Goal: Transaction & Acquisition: Purchase product/service

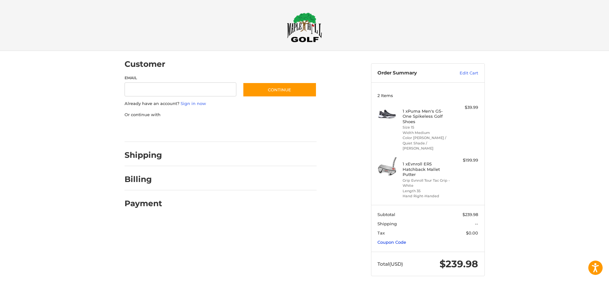
click at [400, 240] on link "Coupon Code" at bounding box center [392, 242] width 29 height 5
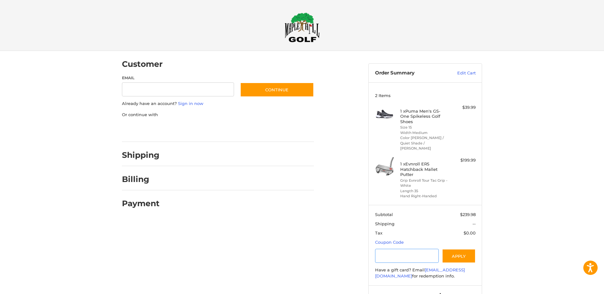
drag, startPoint x: 383, startPoint y: 256, endPoint x: 477, endPoint y: 278, distance: 96.9
click at [386, 256] on input "Gift Certificate or Coupon Code" at bounding box center [407, 256] width 64 height 14
type input "**********"
click at [460, 250] on button "Apply" at bounding box center [459, 256] width 34 height 14
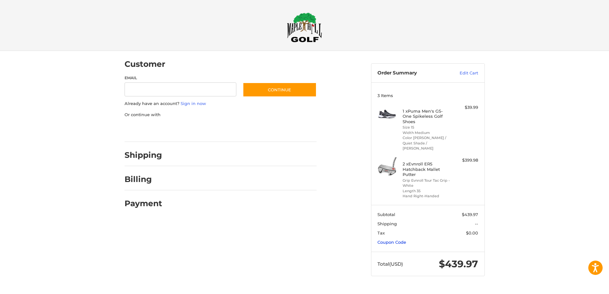
click at [402, 240] on link "Coupon Code" at bounding box center [392, 242] width 29 height 5
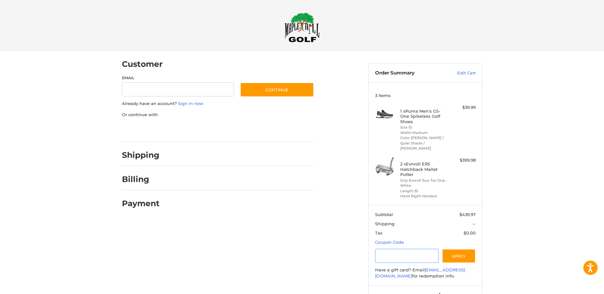
drag, startPoint x: 382, startPoint y: 252, endPoint x: 487, endPoint y: 290, distance: 111.9
click at [382, 252] on input "Gift Certificate or Coupon Code" at bounding box center [407, 256] width 64 height 14
type input "**********"
click at [458, 252] on button "Apply" at bounding box center [459, 256] width 34 height 14
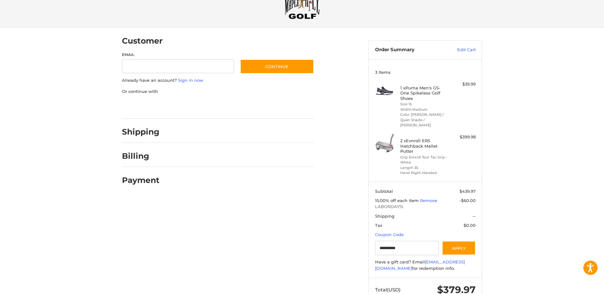
scroll to position [32, 0]
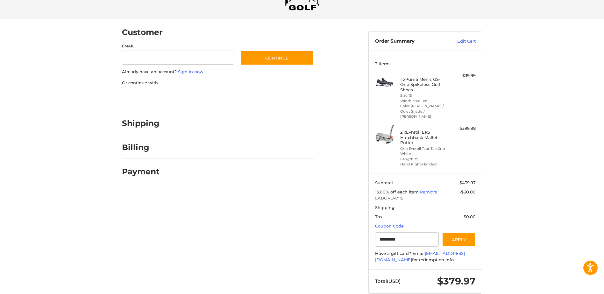
click at [424, 130] on h4 "2 x Evnroll ER5 Hatchback Mallet Putter" at bounding box center [425, 138] width 49 height 16
click at [470, 40] on link "Edit Cart" at bounding box center [460, 41] width 32 height 6
